Goal: Transaction & Acquisition: Download file/media

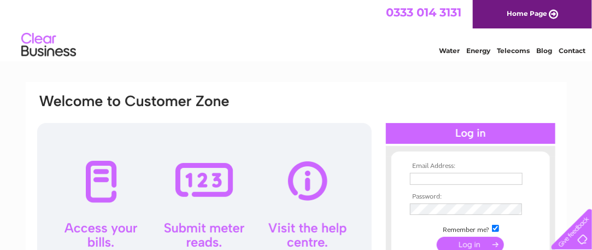
type input "jennycoops@yahoo.co.uk"
click at [114, 173] on div at bounding box center [204, 218] width 335 height 191
click at [92, 179] on div at bounding box center [204, 218] width 335 height 191
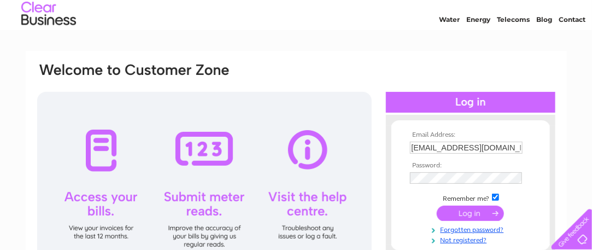
scroll to position [55, 0]
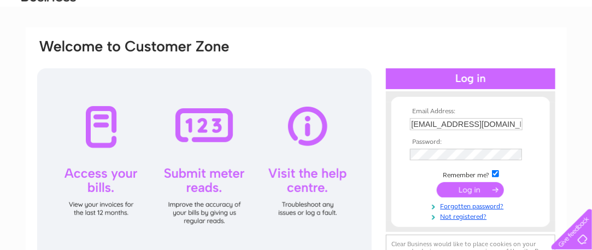
click at [470, 189] on input "submit" at bounding box center [470, 189] width 67 height 15
click at [471, 192] on input "submit" at bounding box center [470, 189] width 67 height 15
click at [495, 191] on input "submit" at bounding box center [470, 189] width 67 height 15
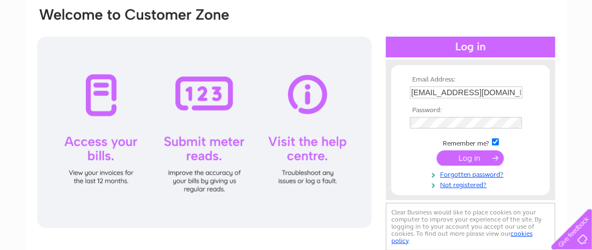
scroll to position [109, 0]
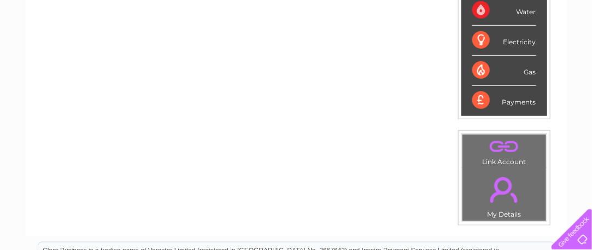
scroll to position [164, 0]
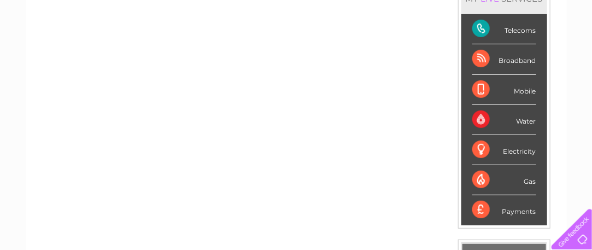
click at [527, 33] on div "Telecoms" at bounding box center [504, 29] width 64 height 30
click at [479, 23] on div "Telecoms" at bounding box center [504, 29] width 64 height 30
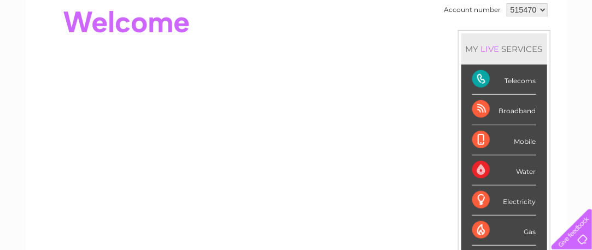
scroll to position [109, 0]
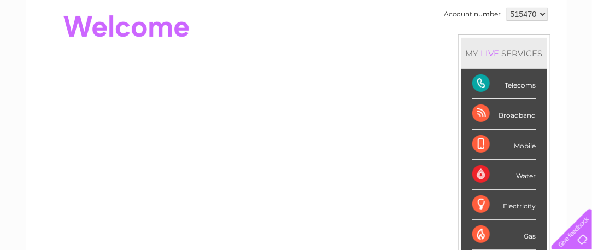
click at [479, 85] on div "Telecoms" at bounding box center [504, 84] width 64 height 30
click at [475, 112] on div "Broadband" at bounding box center [504, 114] width 64 height 30
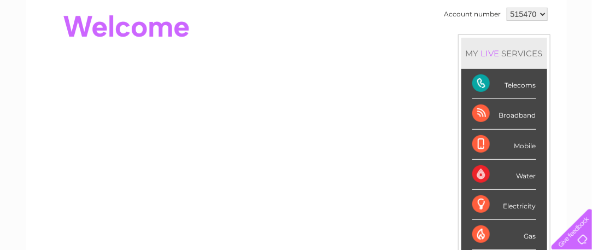
click at [475, 112] on div "Broadband" at bounding box center [504, 114] width 64 height 30
click at [482, 166] on div "Water" at bounding box center [504, 175] width 64 height 30
click at [476, 138] on div "Mobile" at bounding box center [504, 145] width 64 height 30
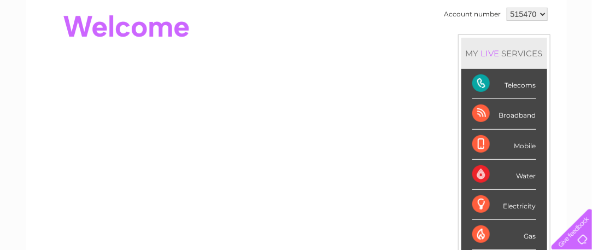
click at [483, 110] on div "Broadband" at bounding box center [504, 114] width 64 height 30
click at [475, 79] on div "Telecoms" at bounding box center [504, 84] width 64 height 30
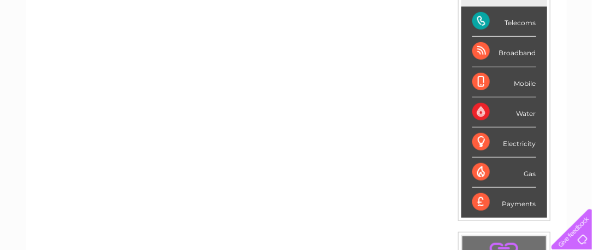
scroll to position [273, 0]
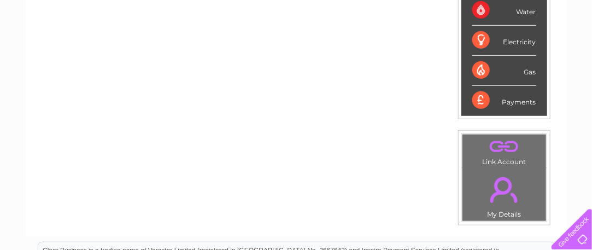
click at [503, 188] on link "." at bounding box center [504, 190] width 78 height 38
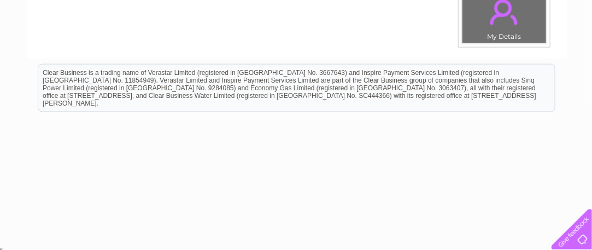
scroll to position [287, 0]
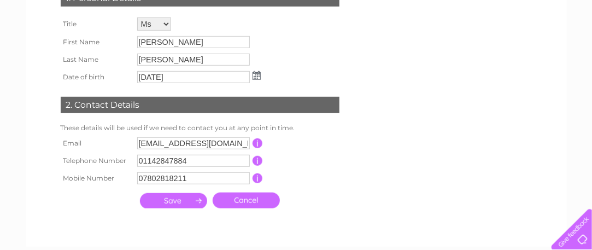
scroll to position [219, 0]
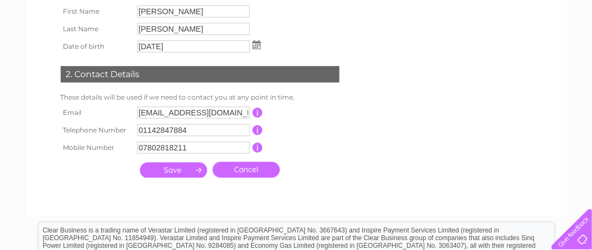
click at [184, 168] on input "submit" at bounding box center [173, 169] width 67 height 15
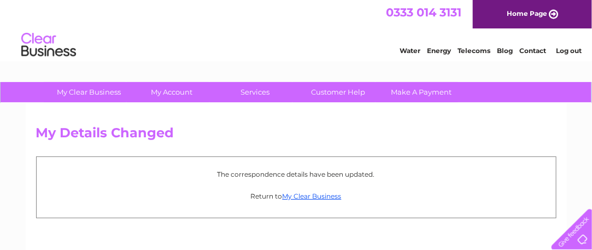
scroll to position [55, 0]
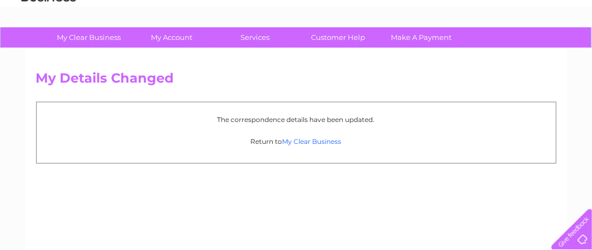
click at [320, 140] on link "My Clear Business" at bounding box center [312, 141] width 59 height 8
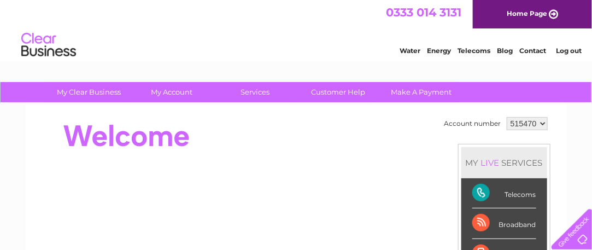
click at [503, 192] on div "Telecoms" at bounding box center [504, 193] width 64 height 30
click at [475, 191] on div "Telecoms" at bounding box center [504, 193] width 64 height 30
click at [475, 190] on div "Telecoms" at bounding box center [504, 193] width 64 height 30
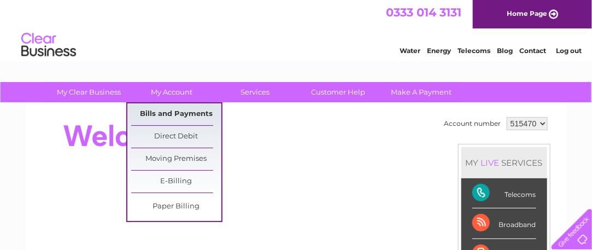
click at [174, 113] on link "Bills and Payments" at bounding box center [176, 114] width 90 height 22
click at [184, 110] on link "Bills and Payments" at bounding box center [176, 114] width 90 height 22
click at [185, 112] on link "Bills and Payments" at bounding box center [176, 114] width 90 height 22
click at [163, 111] on link "Bills and Payments" at bounding box center [176, 114] width 90 height 22
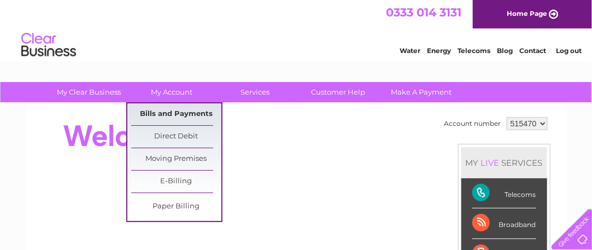
click at [163, 111] on link "Bills and Payments" at bounding box center [176, 114] width 90 height 22
click at [172, 91] on link "My Account" at bounding box center [172, 92] width 90 height 20
click at [166, 111] on link "Bills and Payments" at bounding box center [176, 114] width 90 height 22
click at [168, 109] on link "Bills and Payments" at bounding box center [176, 114] width 90 height 22
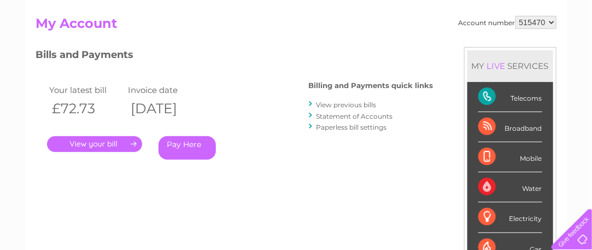
click at [118, 147] on link "." at bounding box center [94, 144] width 95 height 16
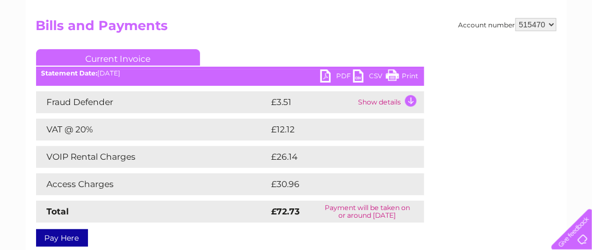
scroll to position [109, 0]
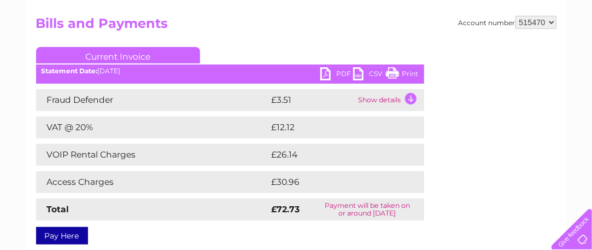
click at [327, 78] on link "PDF" at bounding box center [336, 75] width 33 height 16
click at [323, 74] on link "PDF" at bounding box center [336, 75] width 33 height 16
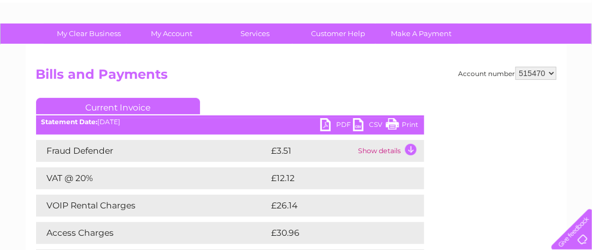
scroll to position [0, 0]
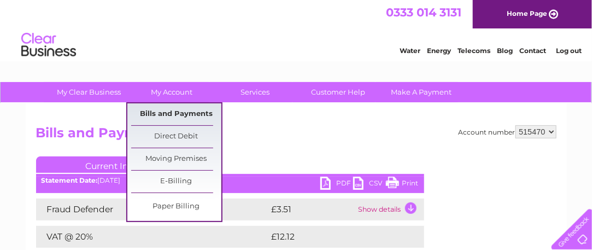
click at [171, 112] on link "Bills and Payments" at bounding box center [176, 114] width 90 height 22
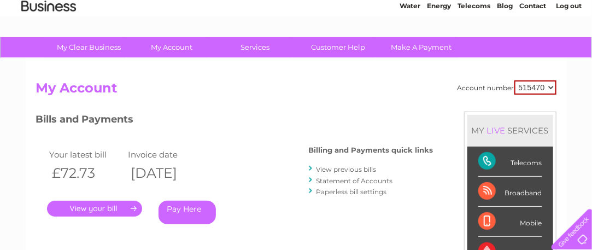
scroll to position [109, 0]
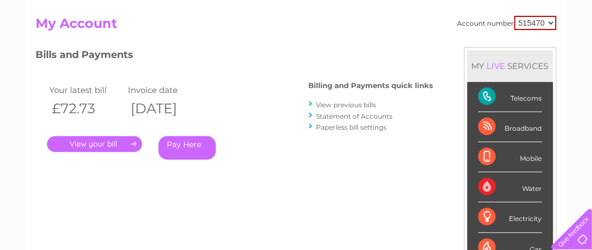
click at [372, 107] on link "View previous bills" at bounding box center [347, 105] width 60 height 8
click at [372, 102] on link "View previous bills" at bounding box center [347, 105] width 60 height 8
click at [347, 103] on link "View previous bills" at bounding box center [347, 105] width 60 height 8
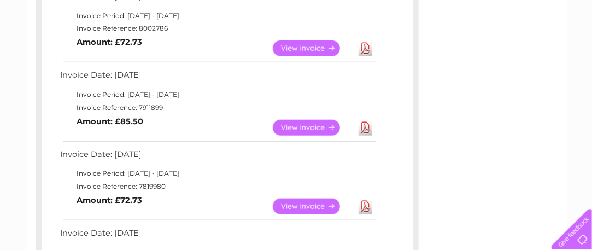
scroll to position [273, 0]
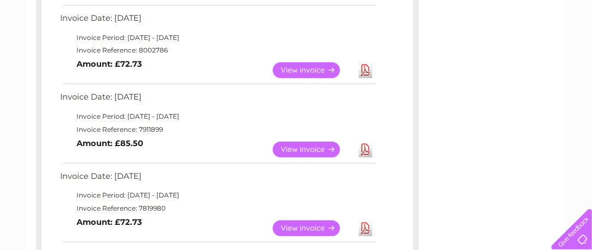
click at [362, 144] on link "Download" at bounding box center [366, 150] width 14 height 16
click at [363, 225] on link "Download" at bounding box center [366, 228] width 14 height 16
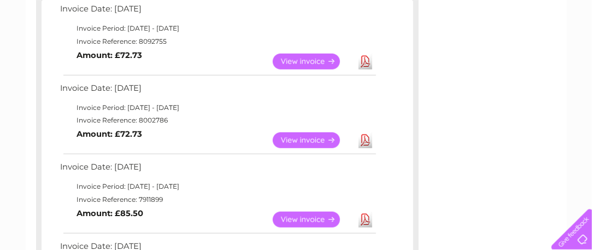
scroll to position [219, 0]
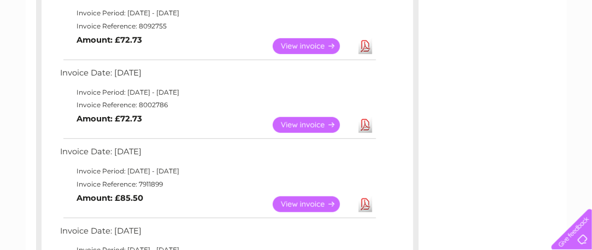
click at [368, 202] on link "Download" at bounding box center [366, 204] width 14 height 16
click at [367, 202] on link "Download" at bounding box center [366, 204] width 14 height 16
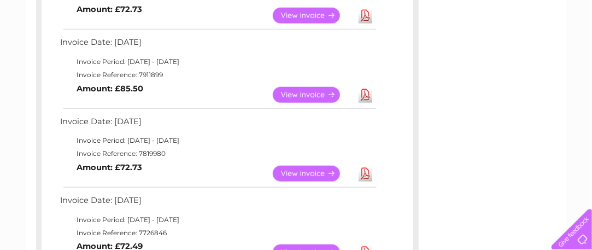
click at [366, 173] on link "Download" at bounding box center [366, 174] width 14 height 16
click at [368, 174] on link "Download" at bounding box center [366, 174] width 14 height 16
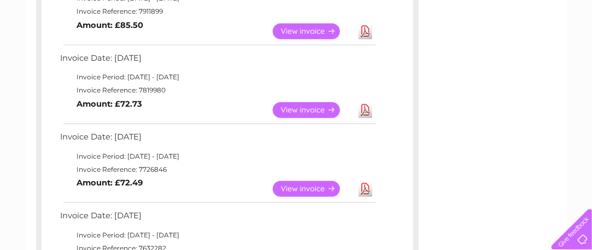
scroll to position [383, 0]
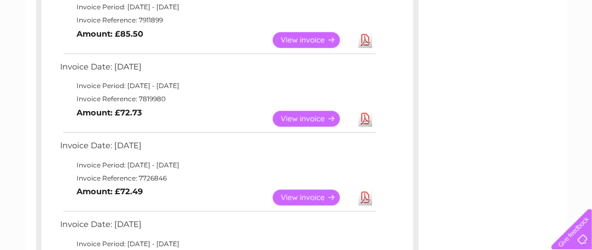
click at [364, 197] on link "Download" at bounding box center [366, 198] width 14 height 16
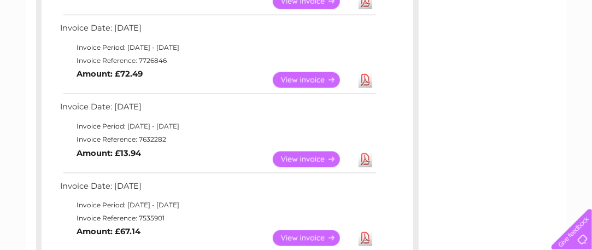
scroll to position [492, 0]
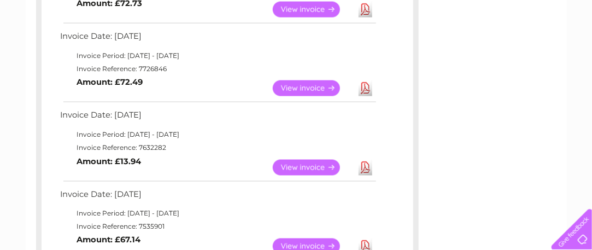
click at [362, 165] on link "Download" at bounding box center [366, 168] width 14 height 16
click at [364, 164] on link "Download" at bounding box center [366, 168] width 14 height 16
click at [368, 171] on link "Download" at bounding box center [366, 168] width 14 height 16
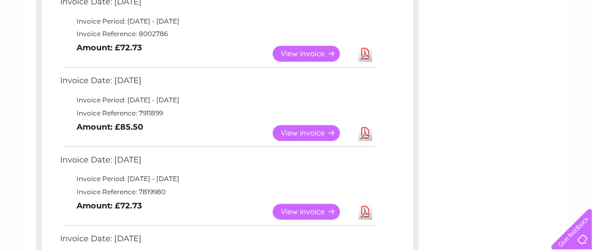
scroll to position [273, 0]
